Goal: Find specific page/section: Find specific page/section

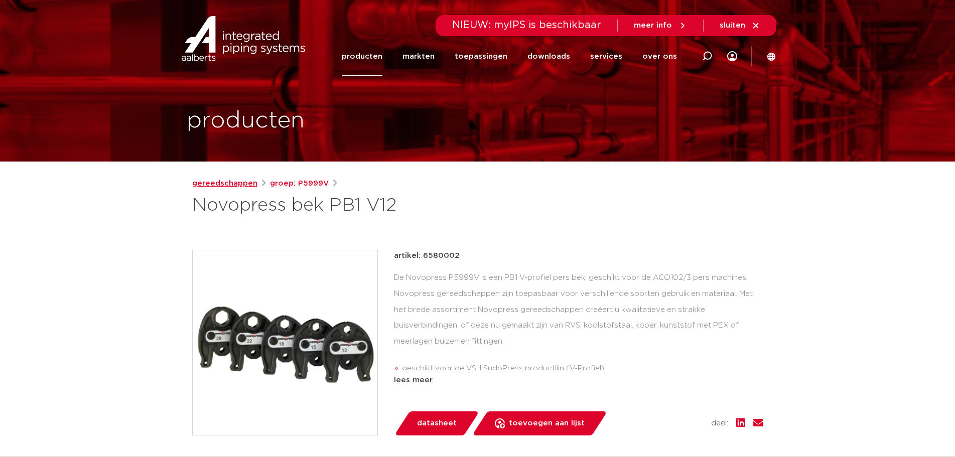
click at [239, 184] on link "gereedschappen" at bounding box center [224, 184] width 65 height 12
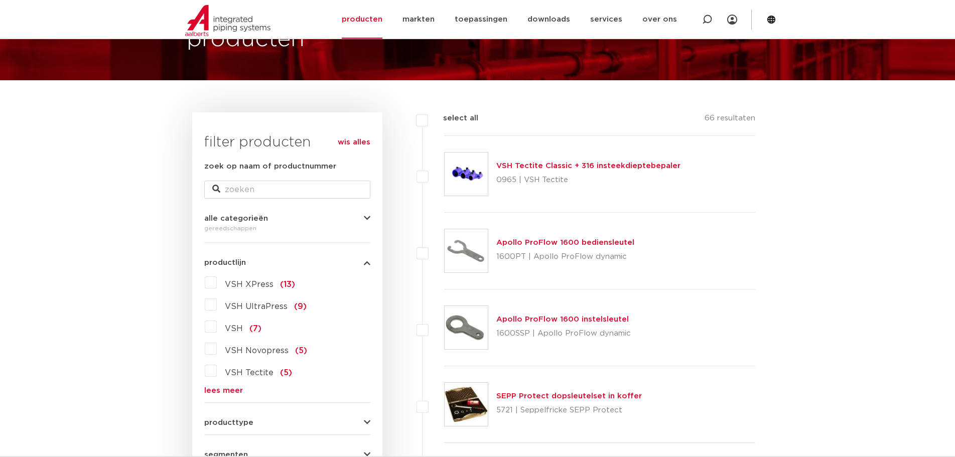
scroll to position [100, 0]
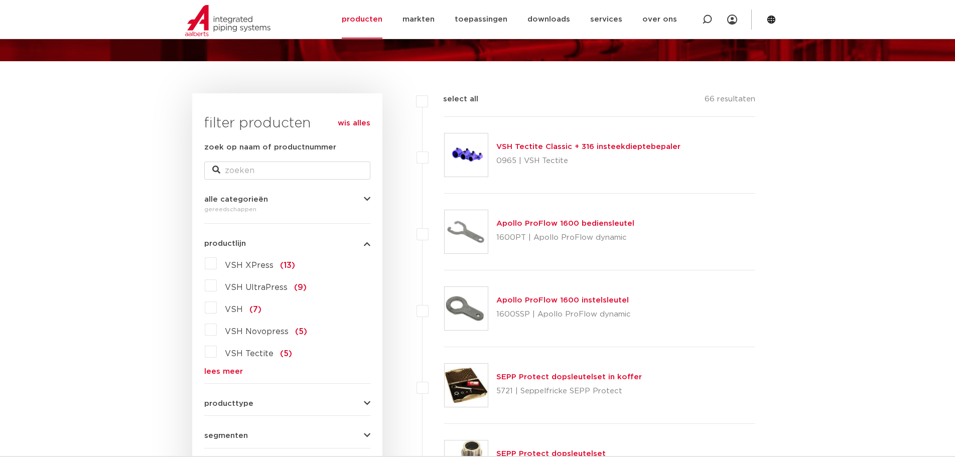
click at [217, 332] on label "VSH Novopress (5)" at bounding box center [262, 330] width 90 height 16
click at [0, 0] on input "VSH Novopress (5)" at bounding box center [0, 0] width 0 height 0
